Goal: Task Accomplishment & Management: Use online tool/utility

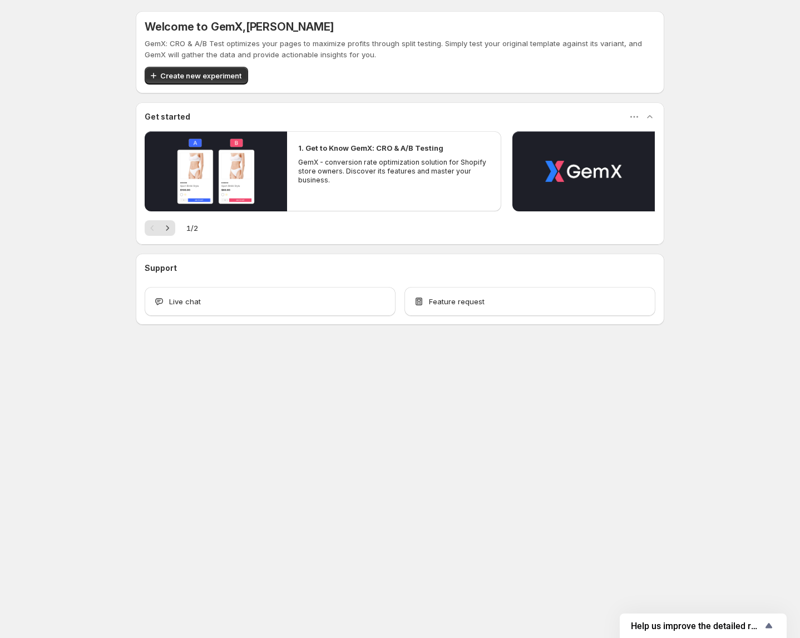
click at [77, 279] on div "Welcome to GemX , Harry Dinh GemX: CRO & A/B Test optimizes your pages to maxim…" at bounding box center [400, 192] width 800 height 385
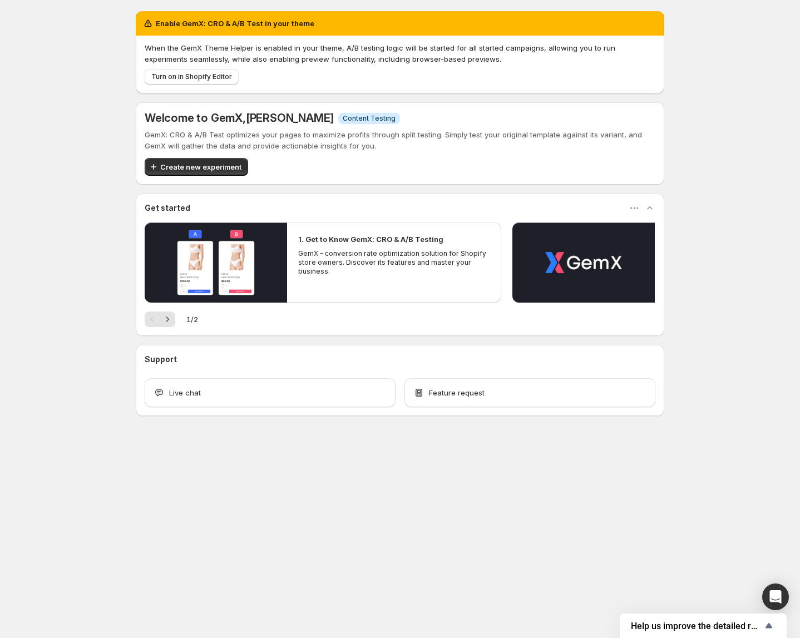
drag, startPoint x: 80, startPoint y: 385, endPoint x: 1, endPoint y: 420, distance: 86.1
click at [79, 385] on div "Enable GemX: CRO & A/B Test in your theme When the GemX Theme Helper is enabled…" at bounding box center [400, 238] width 800 height 476
click at [34, 420] on div "Enable GemX: CRO & A/B Test in your theme When the GemX Theme Helper is enabled…" at bounding box center [400, 238] width 800 height 476
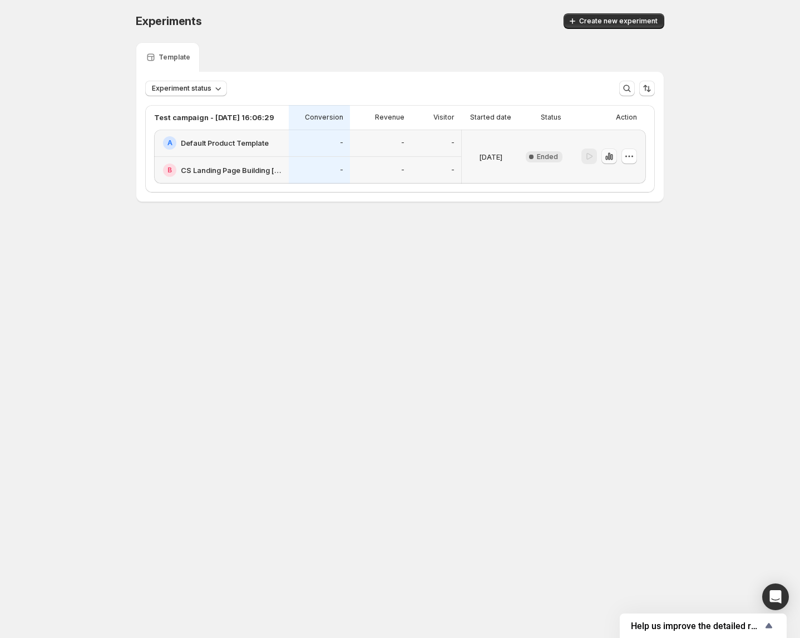
click at [605, 157] on icon "button" at bounding box center [606, 158] width 2 height 4
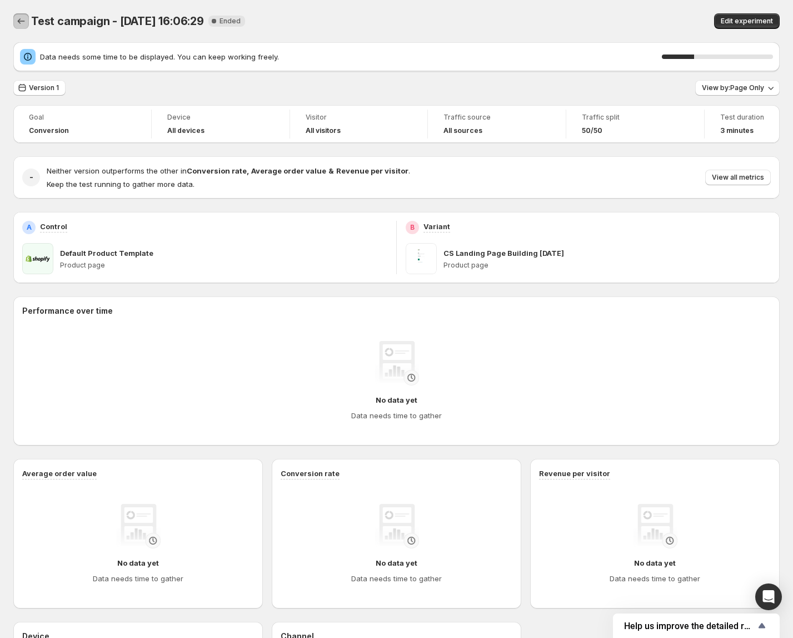
click at [22, 21] on icon "Back" at bounding box center [21, 21] width 11 height 11
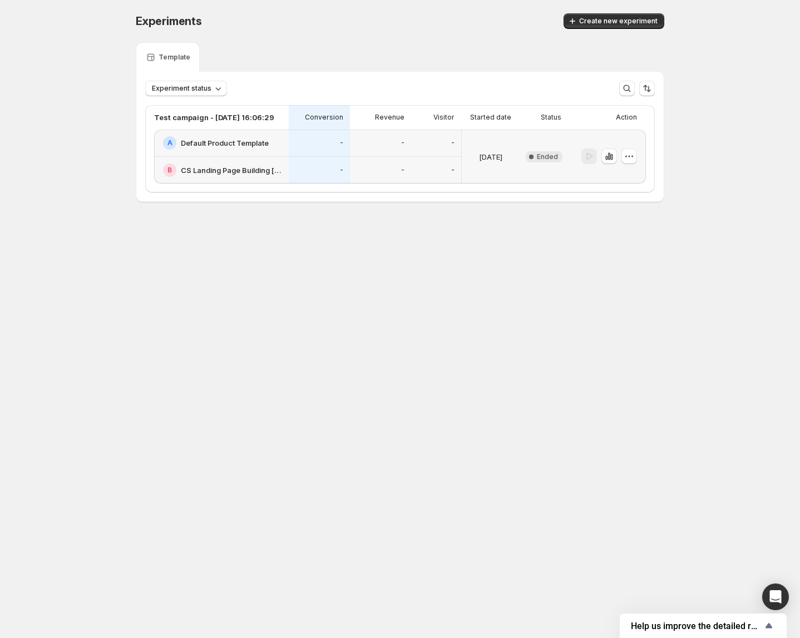
drag, startPoint x: 611, startPoint y: 469, endPoint x: 601, endPoint y: 456, distance: 16.2
click at [610, 468] on body "Experiments. This page is ready Experiments Create new experiment Template Expe…" at bounding box center [400, 319] width 800 height 638
click at [101, 487] on body "Experiments. This page is ready Experiments Create new experiment Template Expe…" at bounding box center [400, 319] width 800 height 638
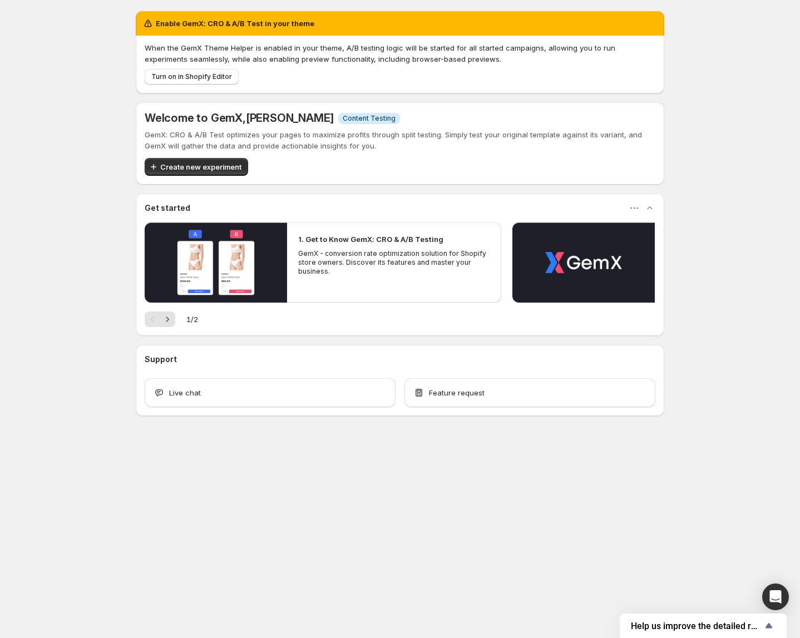
click at [44, 483] on body "Enable GemX: CRO & A/B Test in your theme When the GemX Theme Helper is enabled…" at bounding box center [400, 319] width 800 height 638
drag, startPoint x: 363, startPoint y: 514, endPoint x: 420, endPoint y: 439, distance: 94.0
click at [363, 514] on body "Enable GemX: CRO & A/B Test in your theme When the GemX Theme Helper is enabled…" at bounding box center [400, 319] width 800 height 638
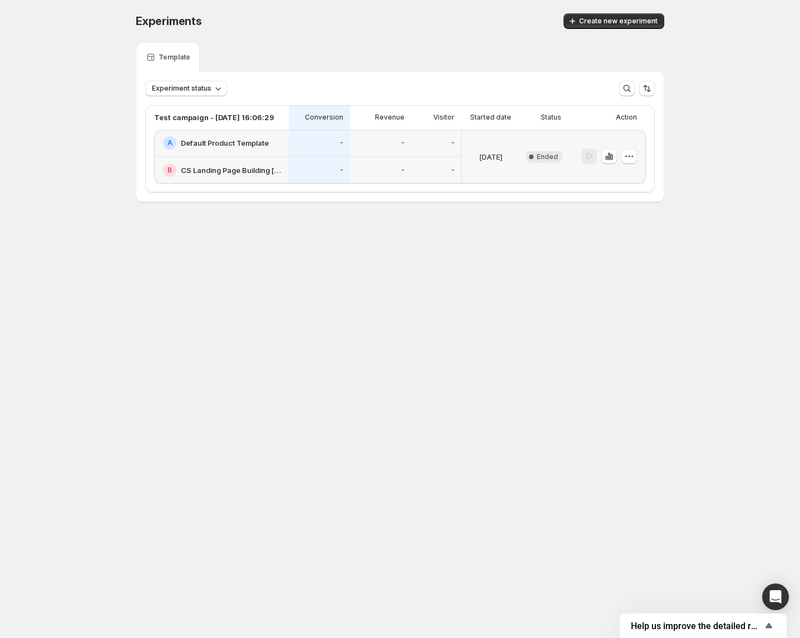
click at [153, 436] on body "Experiments. This page is ready Experiments Create new experiment Template Expe…" at bounding box center [400, 319] width 800 height 638
click at [610, 156] on icon "button" at bounding box center [608, 156] width 11 height 11
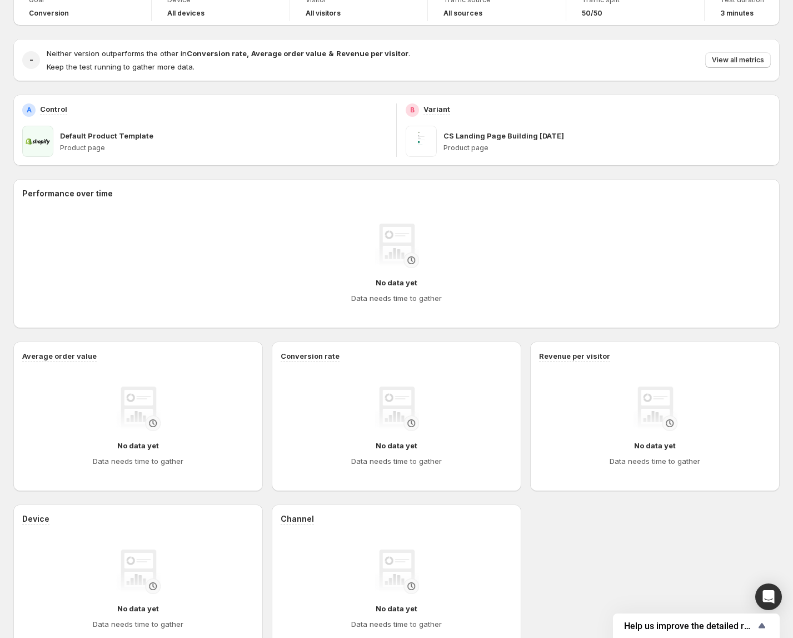
scroll to position [193, 0]
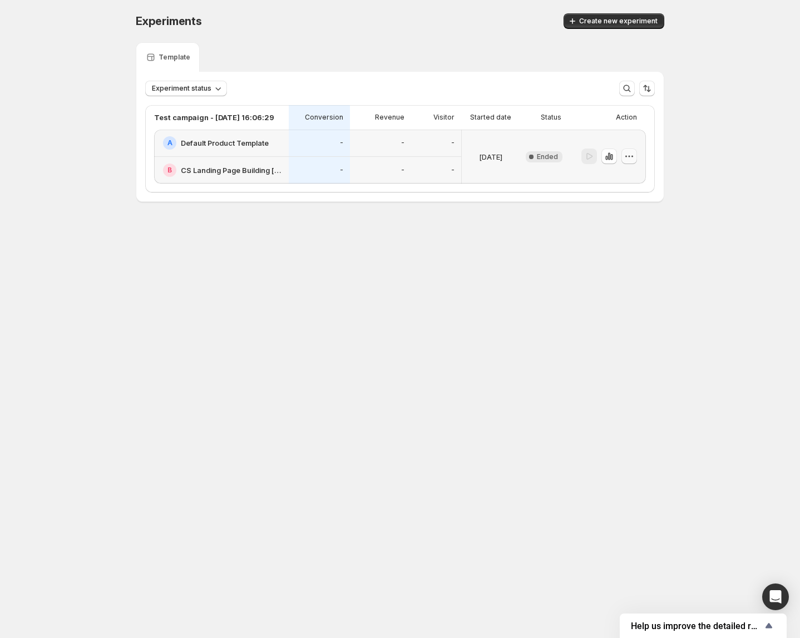
click at [626, 156] on icon "button" at bounding box center [628, 156] width 11 height 11
click at [618, 184] on span "Edit" at bounding box center [636, 178] width 54 height 11
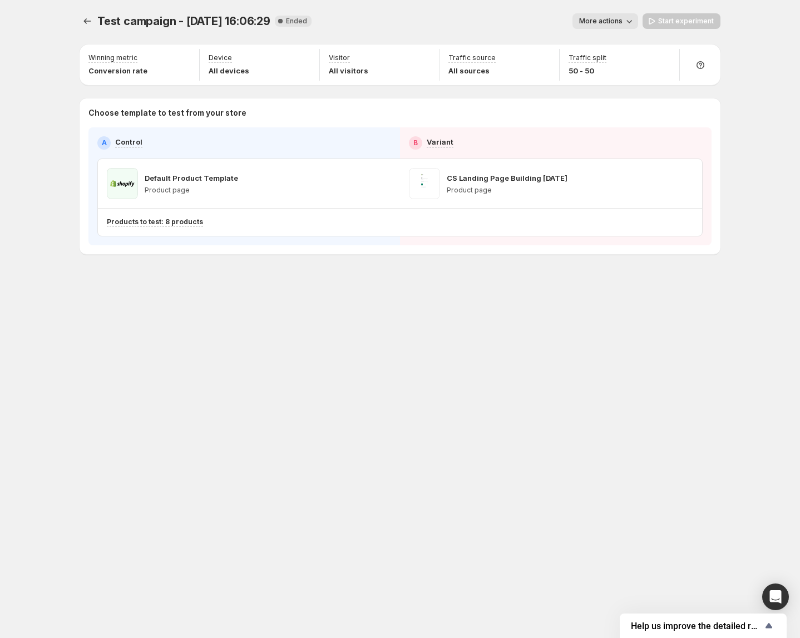
click at [622, 23] on span "More actions" at bounding box center [600, 21] width 43 height 9
click at [614, 105] on span "Delete" at bounding box center [608, 100] width 22 height 9
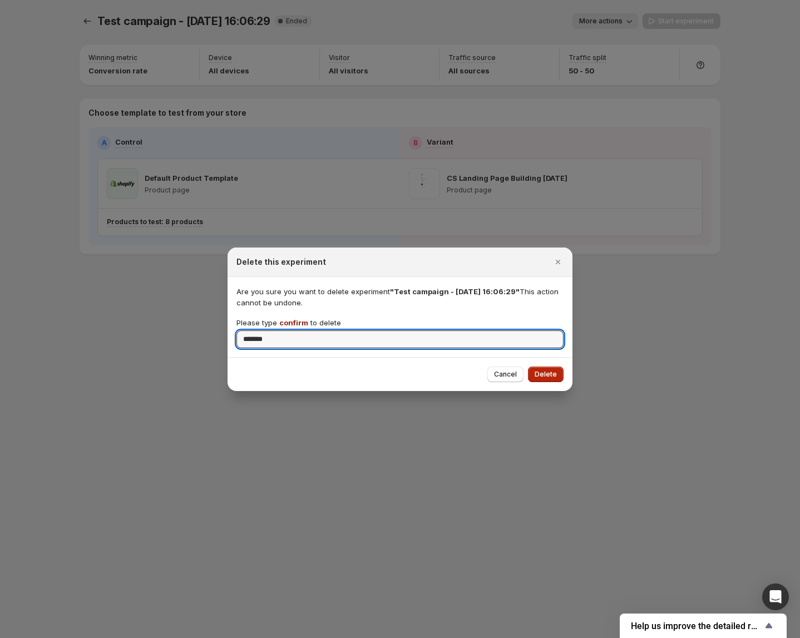
type input "*******"
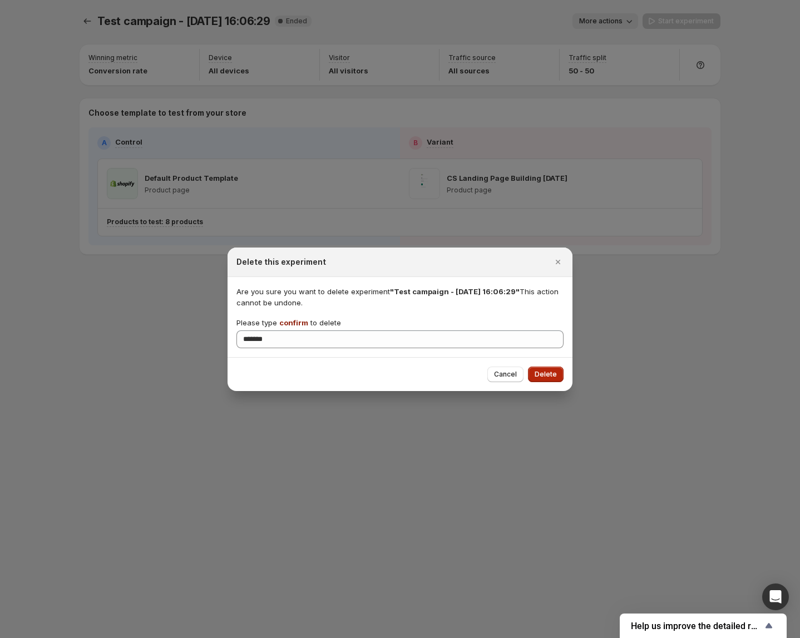
click at [543, 375] on span "Delete" at bounding box center [545, 374] width 22 height 9
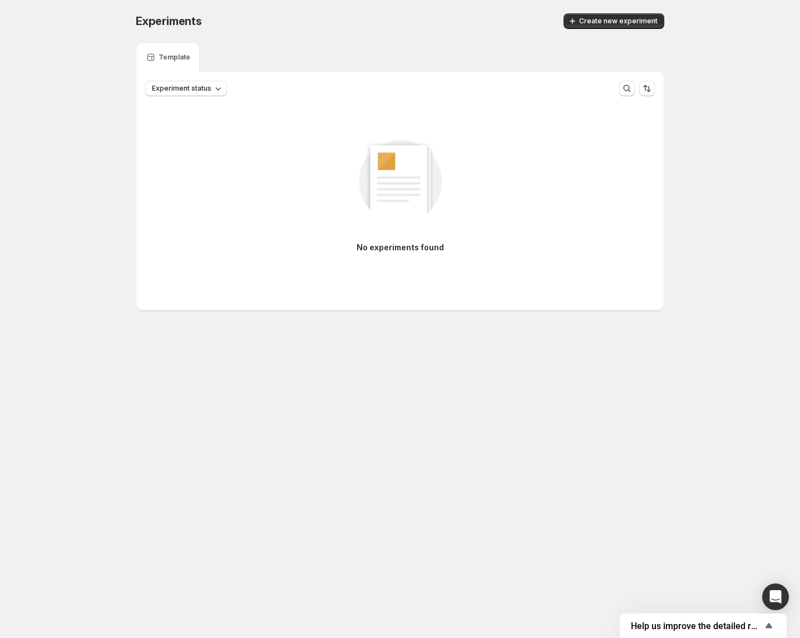
click at [329, 425] on body "Experiments. This page is ready Experiments Create new experiment Template Expe…" at bounding box center [400, 319] width 800 height 638
click at [593, 19] on span "Create new experiment" at bounding box center [618, 21] width 78 height 9
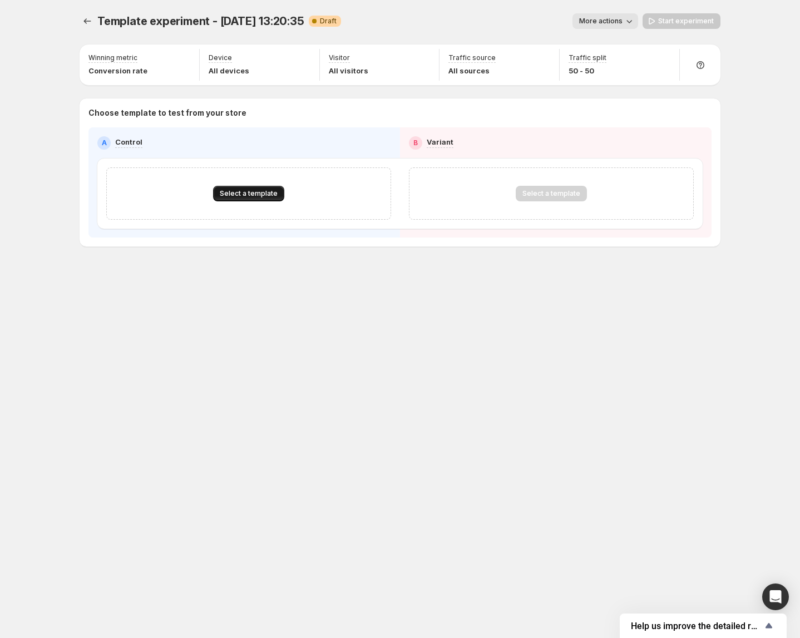
click at [238, 191] on span "Select a template" at bounding box center [249, 193] width 58 height 9
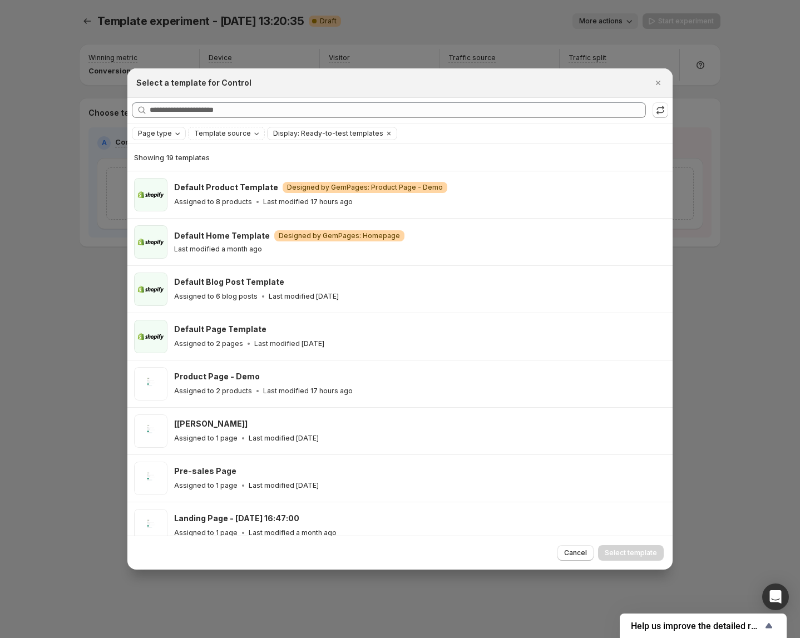
click at [158, 129] on span "Page type" at bounding box center [155, 133] width 34 height 9
click at [169, 182] on span "Product page" at bounding box center [176, 180] width 47 height 9
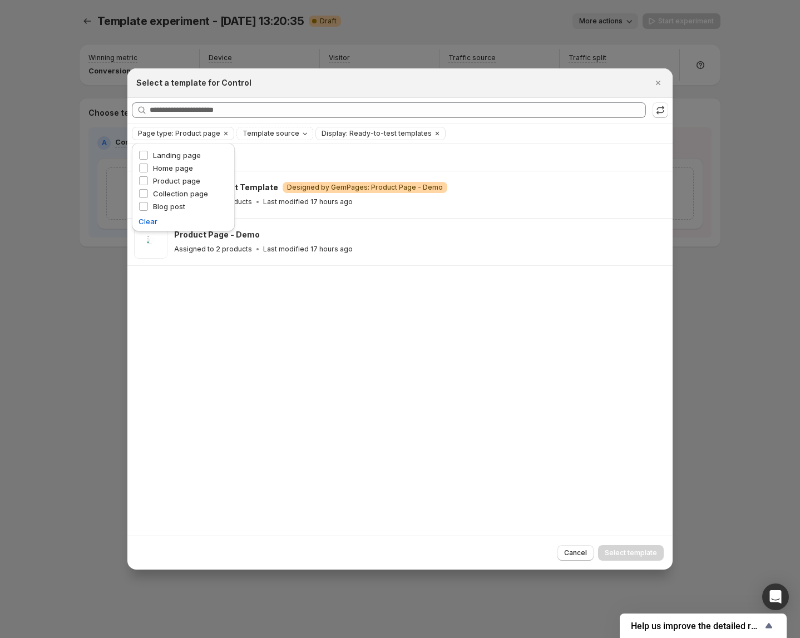
click at [173, 328] on div "Showing 2 templates Default Product Template Warning Designed by GemPages: Prod…" at bounding box center [399, 340] width 545 height 392
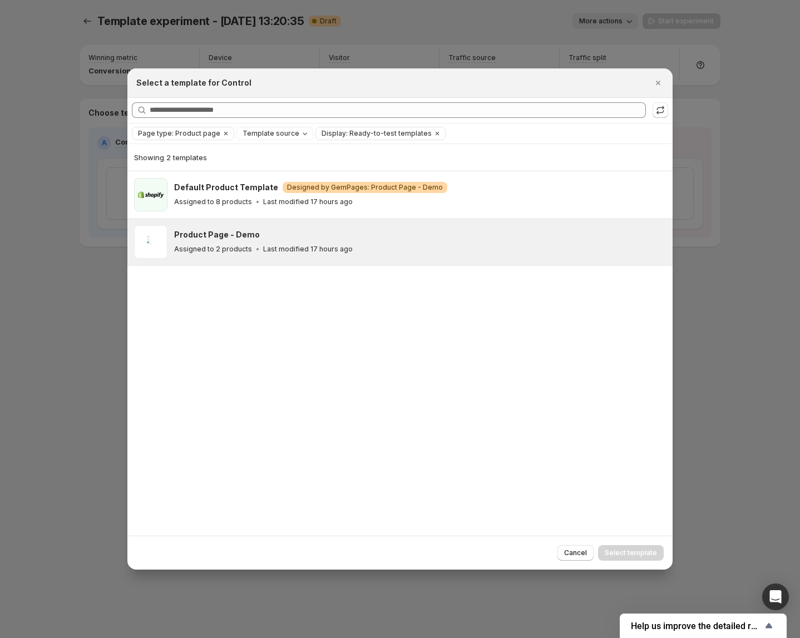
click at [252, 250] on icon ":r6u:" at bounding box center [257, 249] width 11 height 11
click at [630, 550] on span "Select template" at bounding box center [630, 552] width 52 height 9
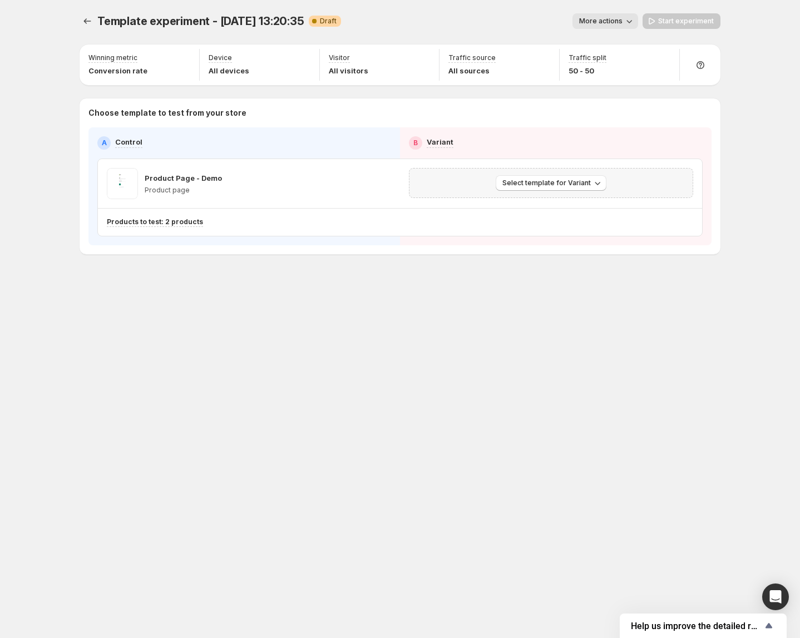
click at [535, 191] on div "Select template for Variant" at bounding box center [551, 183] width 284 height 30
click at [539, 183] on span "Select template for Variant" at bounding box center [546, 182] width 88 height 9
click at [543, 209] on span "Select an existing template" at bounding box center [543, 205] width 94 height 9
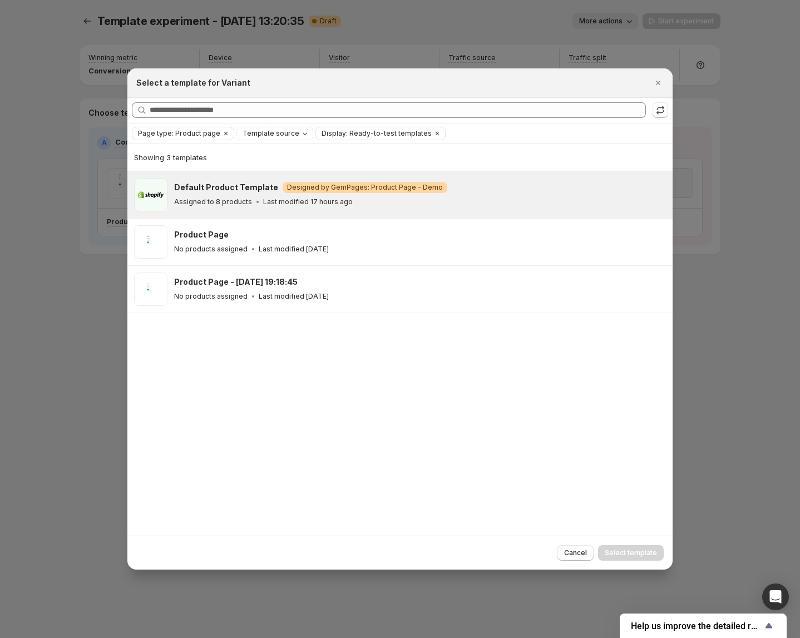
click at [252, 196] on icon ":r6u:" at bounding box center [257, 201] width 11 height 11
click at [621, 558] on button "Select template" at bounding box center [631, 553] width 66 height 16
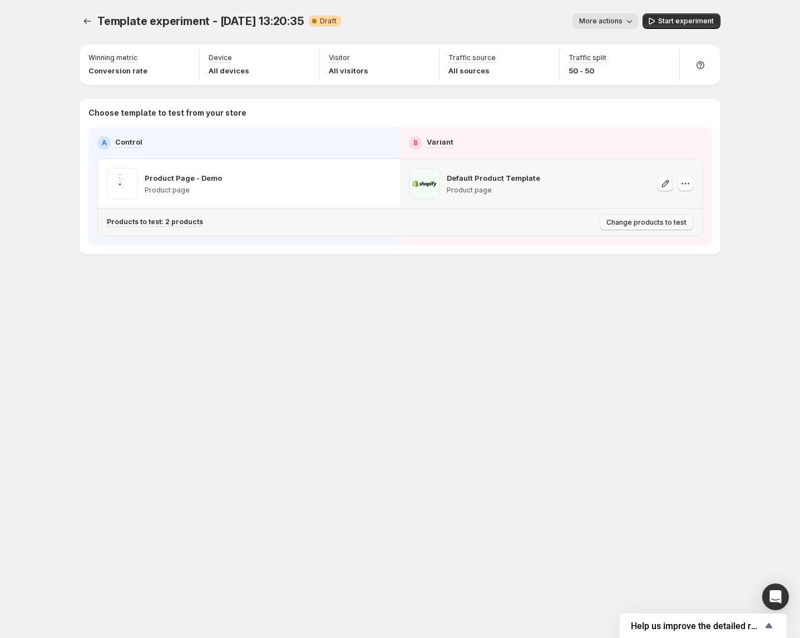
click at [627, 223] on span "Change products to test" at bounding box center [646, 222] width 80 height 9
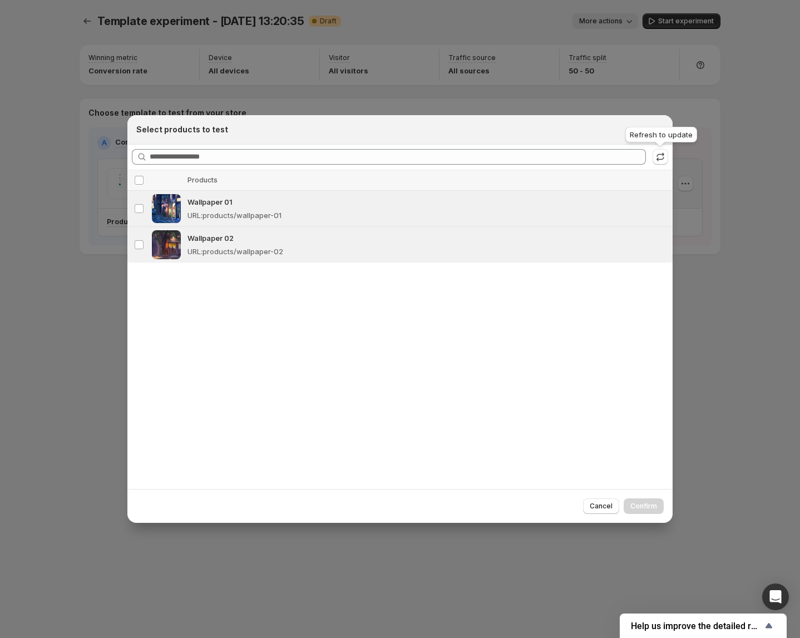
click at [660, 131] on div "Refresh to update" at bounding box center [661, 137] width 76 height 24
click at [657, 131] on icon "Close" at bounding box center [657, 129] width 11 height 11
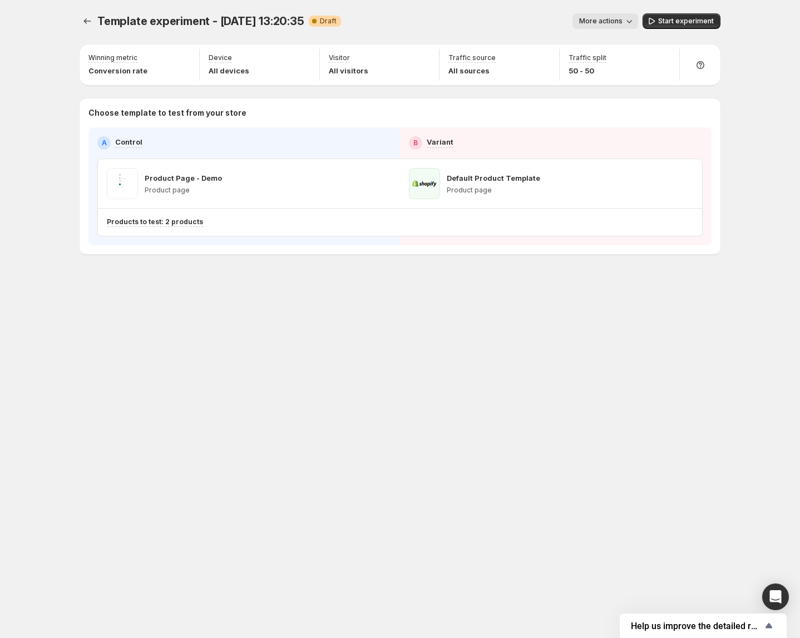
click at [426, 357] on div "Template experiment - Aug 27, 13:20:35. This page is ready Template experiment …" at bounding box center [399, 319] width 667 height 638
click at [680, 20] on span "Start experiment" at bounding box center [686, 21] width 56 height 9
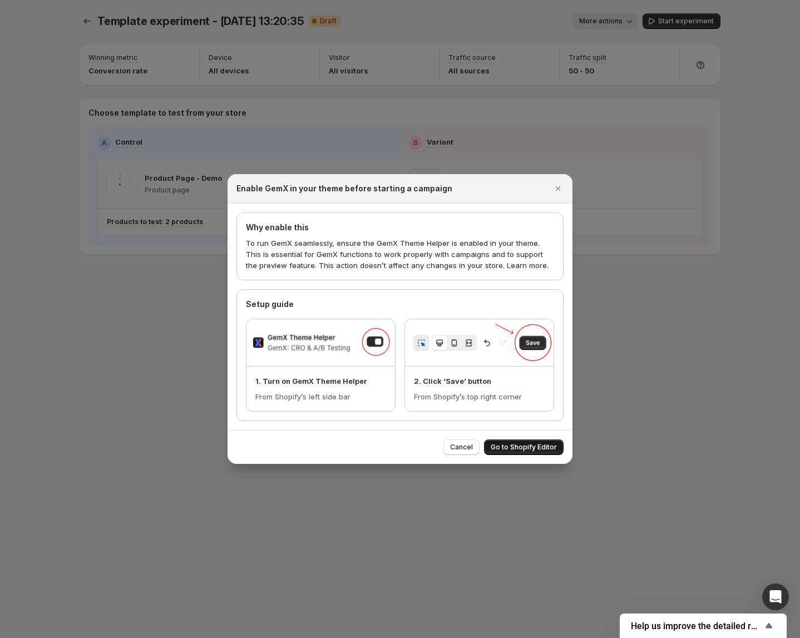
click at [523, 442] on button "Go to Shopify Editor" at bounding box center [524, 447] width 80 height 16
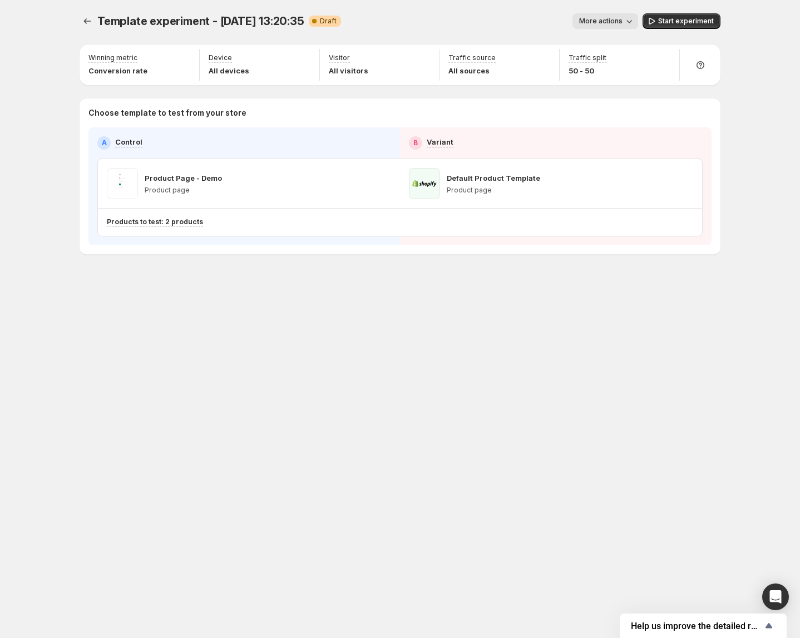
click at [681, 19] on span "Start experiment" at bounding box center [686, 21] width 56 height 9
click at [355, 402] on div "Template experiment - Aug 27, 13:20:35. This page is ready Template experiment …" at bounding box center [399, 319] width 667 height 638
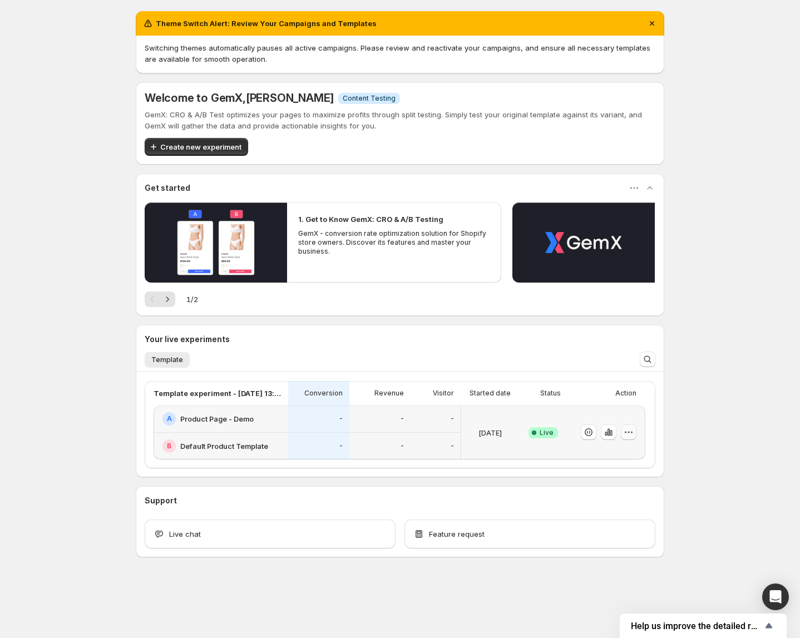
click at [633, 433] on icon "button" at bounding box center [628, 431] width 11 height 11
click at [703, 418] on div "Theme Switch Alert: Review Your Campaigns and Templates Switching themes automa…" at bounding box center [400, 308] width 800 height 617
click at [275, 427] on div "A Product Page - Demo" at bounding box center [220, 418] width 135 height 27
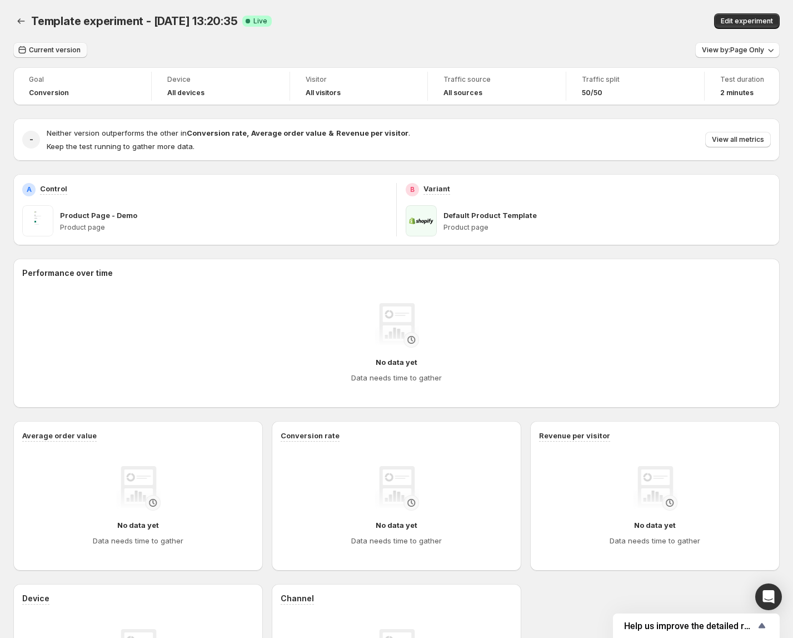
click at [57, 48] on span "Current version" at bounding box center [55, 50] width 52 height 9
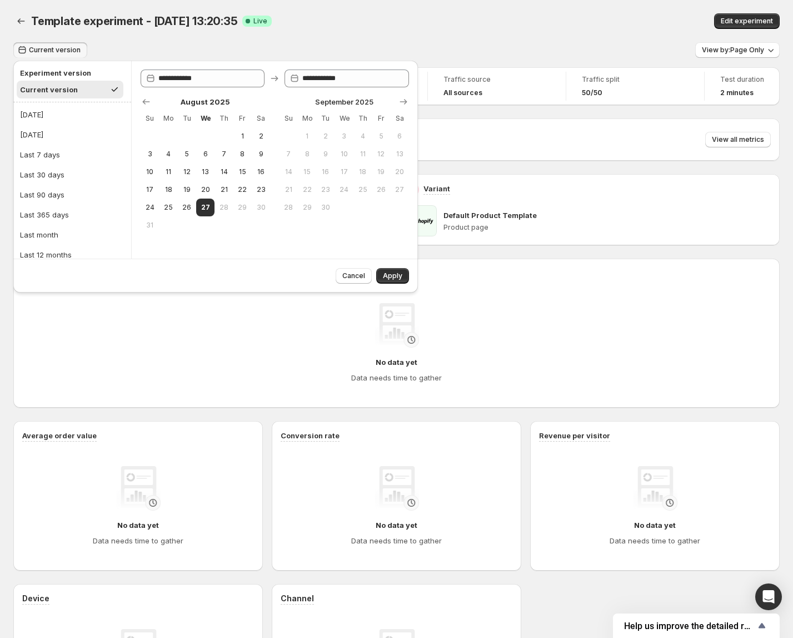
click at [361, 284] on div "Cancel Apply" at bounding box center [215, 276] width 405 height 34
click at [358, 278] on span "Cancel" at bounding box center [353, 275] width 23 height 9
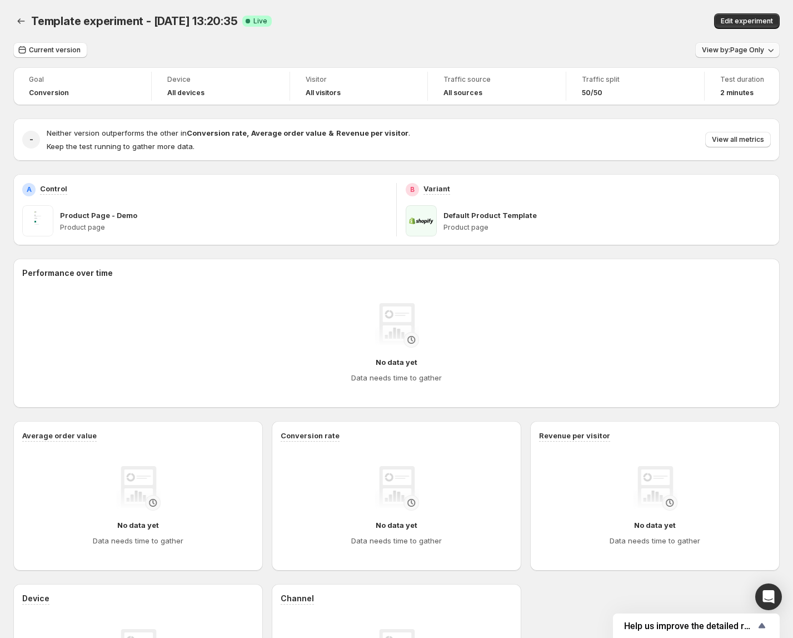
click at [756, 53] on span "View by: Page Only" at bounding box center [733, 50] width 62 height 9
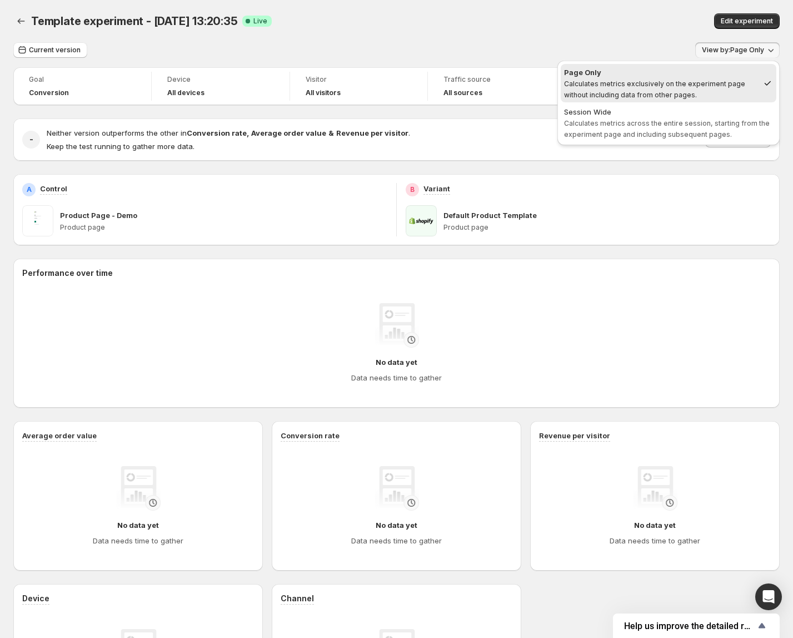
click at [756, 52] on span "View by: Page Only" at bounding box center [733, 50] width 62 height 9
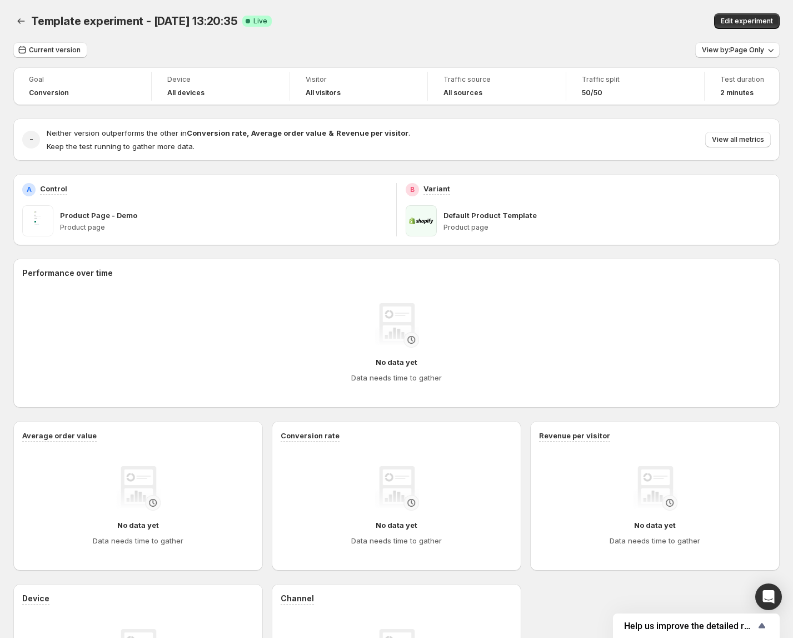
click at [480, 1] on div "Template experiment - [DATE] 13:20:35. This page is ready Template experiment -…" at bounding box center [396, 21] width 767 height 42
click at [741, 140] on span "View all metrics" at bounding box center [738, 139] width 52 height 9
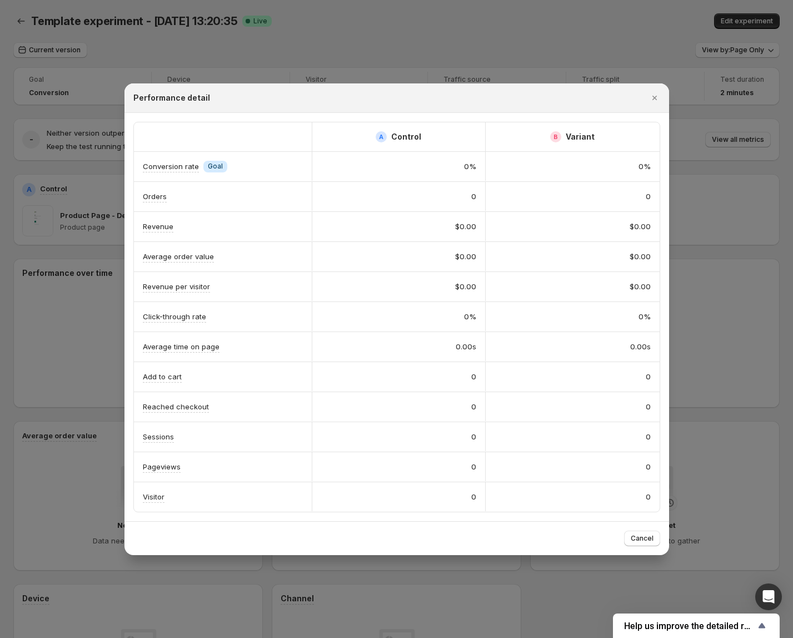
click at [368, 483] on div "0" at bounding box center [399, 496] width 174 height 29
click at [2, 537] on div at bounding box center [396, 319] width 793 height 638
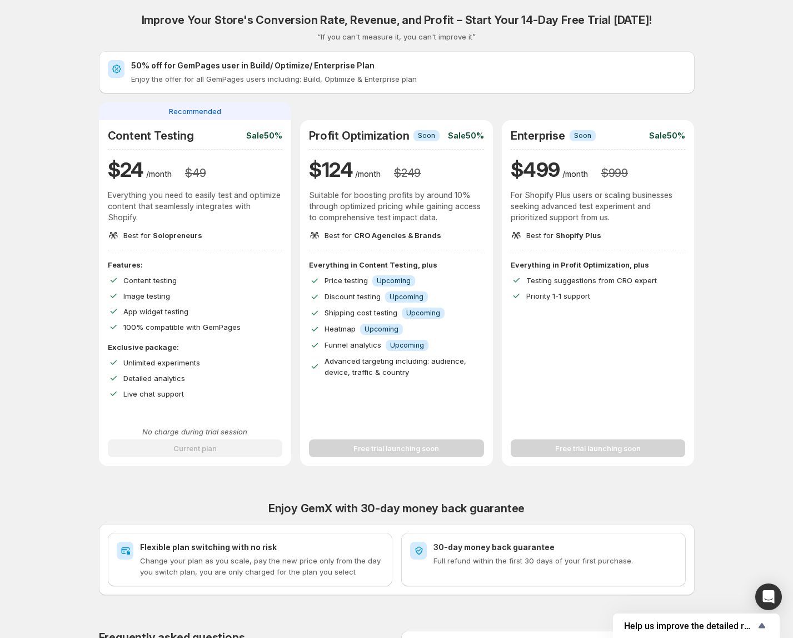
scroll to position [202, 0]
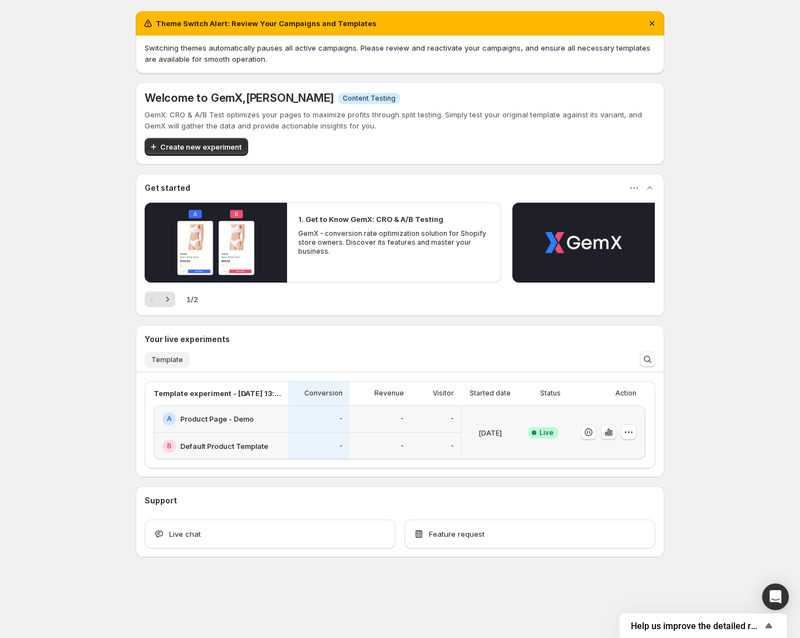
click at [158, 357] on span "Template" at bounding box center [167, 359] width 32 height 9
click at [173, 359] on span "Template" at bounding box center [167, 359] width 32 height 9
click at [651, 361] on icon "Search and filter results" at bounding box center [647, 359] width 11 height 11
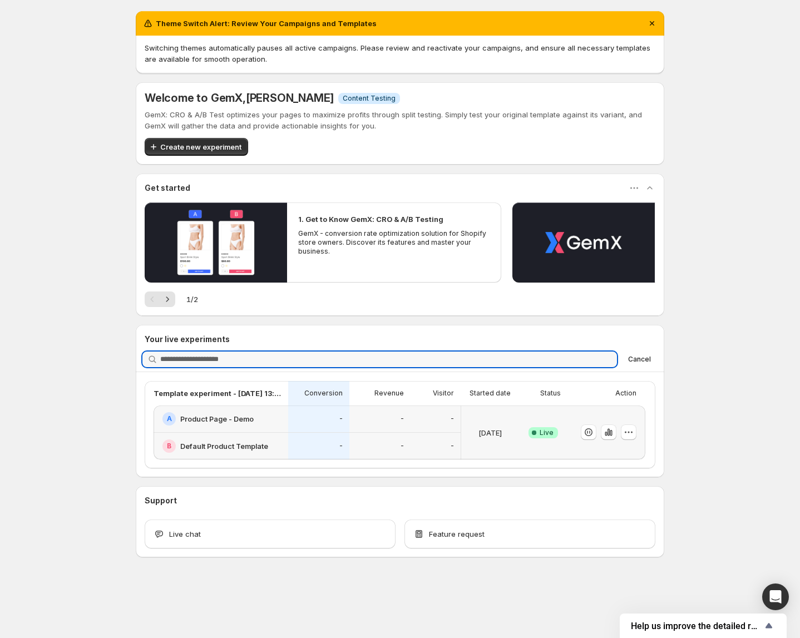
click at [651, 362] on button "Cancel" at bounding box center [639, 358] width 32 height 13
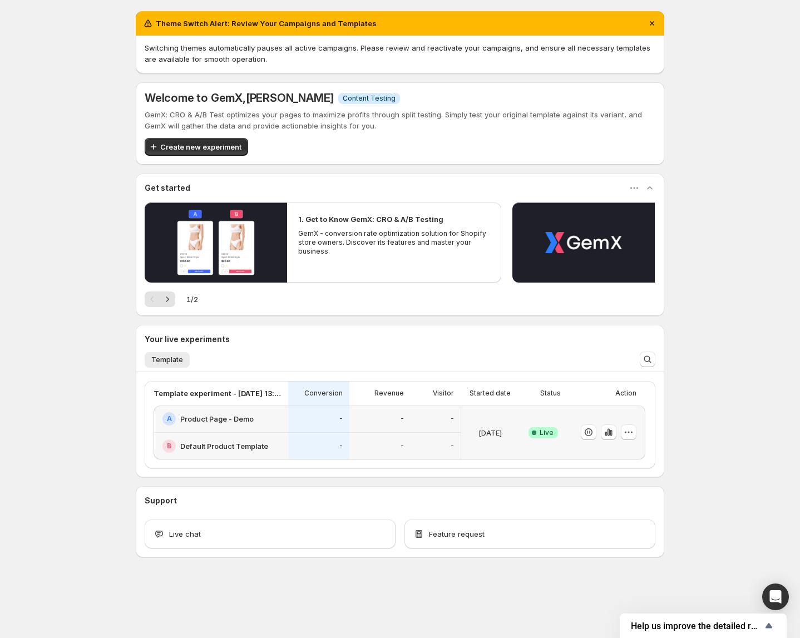
click at [193, 444] on h2 "Default Product Template" at bounding box center [224, 445] width 88 height 11
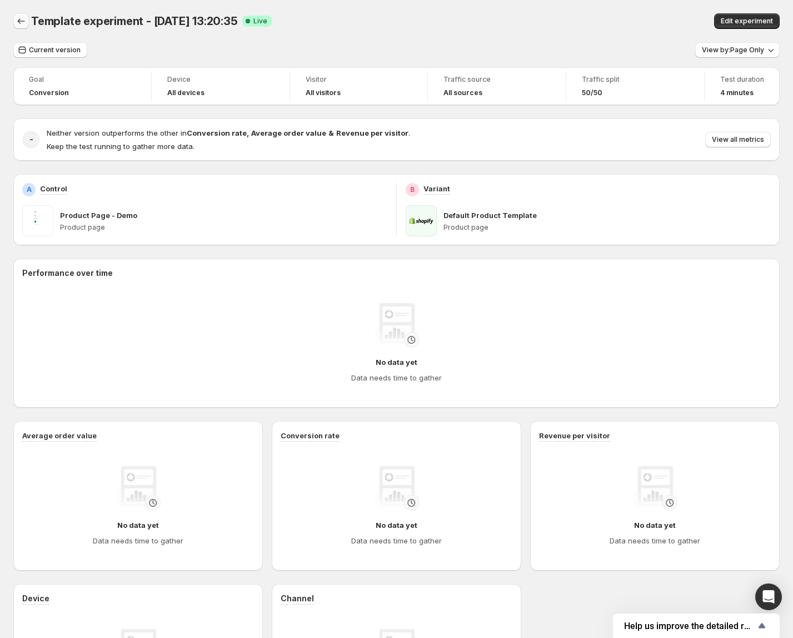
click at [20, 22] on icon "Back" at bounding box center [21, 21] width 11 height 11
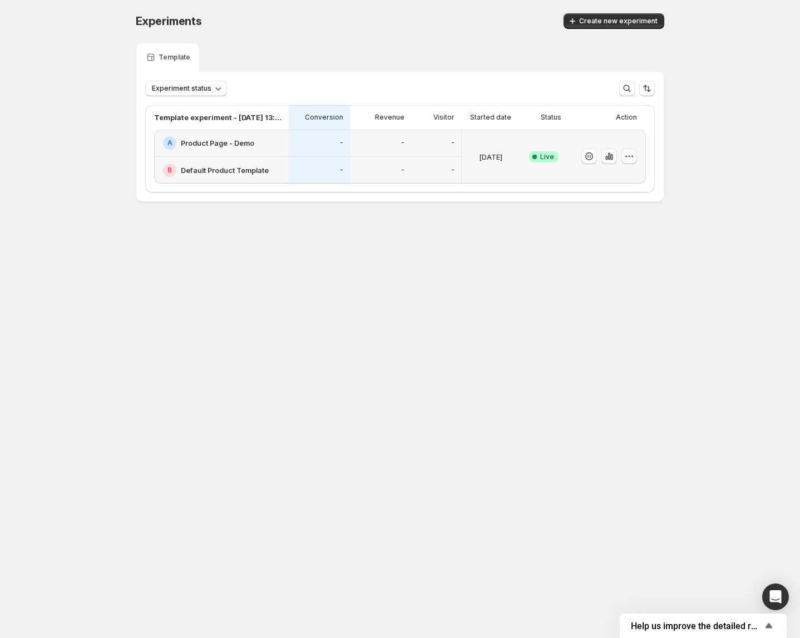
click at [632, 158] on icon "button" at bounding box center [628, 156] width 11 height 11
click at [491, 254] on div "Experiments. This page is ready Experiments Create new experiment Template Expe…" at bounding box center [399, 131] width 555 height 262
click at [158, 56] on p "Template" at bounding box center [174, 57] width 32 height 9
click at [636, 165] on div at bounding box center [607, 157] width 78 height 54
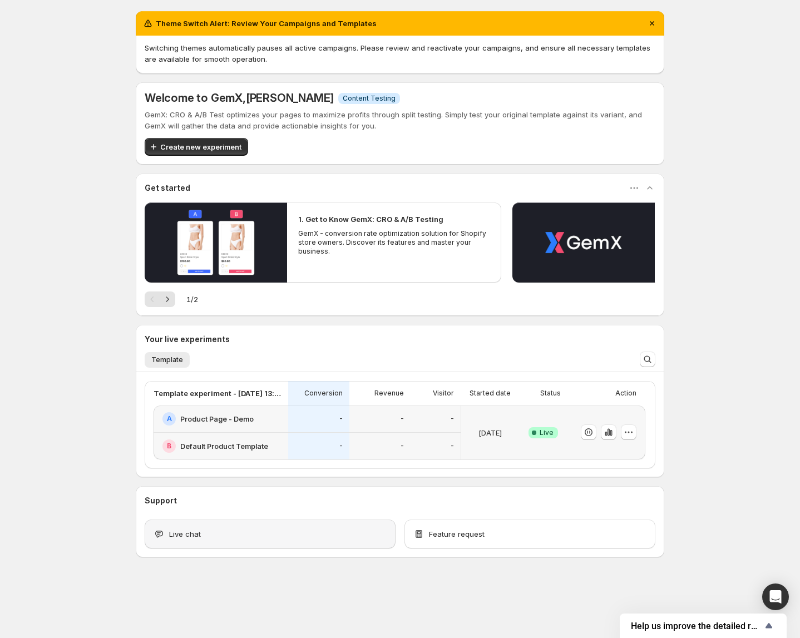
click at [204, 528] on div "Live chat" at bounding box center [269, 533] width 233 height 11
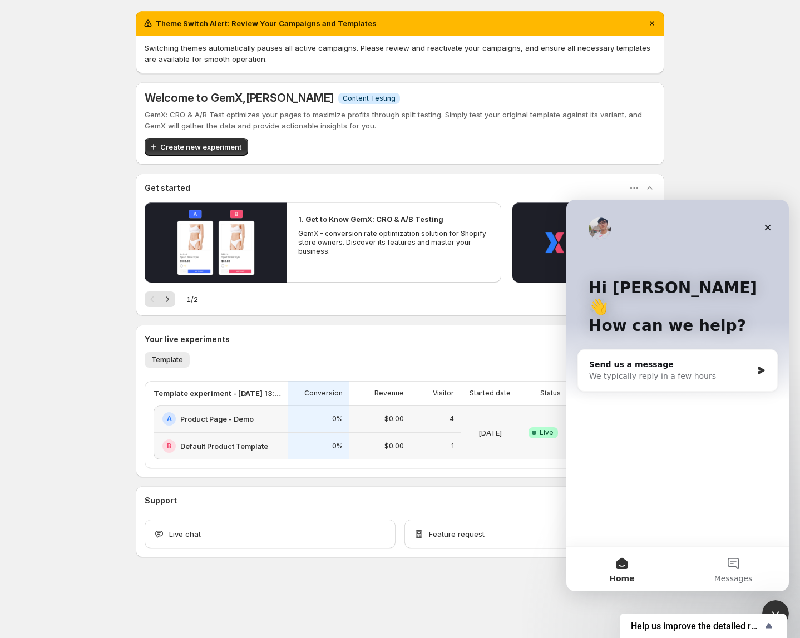
click at [79, 294] on div "Theme Switch Alert: Review Your Campaigns and Templates Switching themes automa…" at bounding box center [400, 308] width 800 height 617
